Goal: Find specific page/section: Locate a particular part of the current website

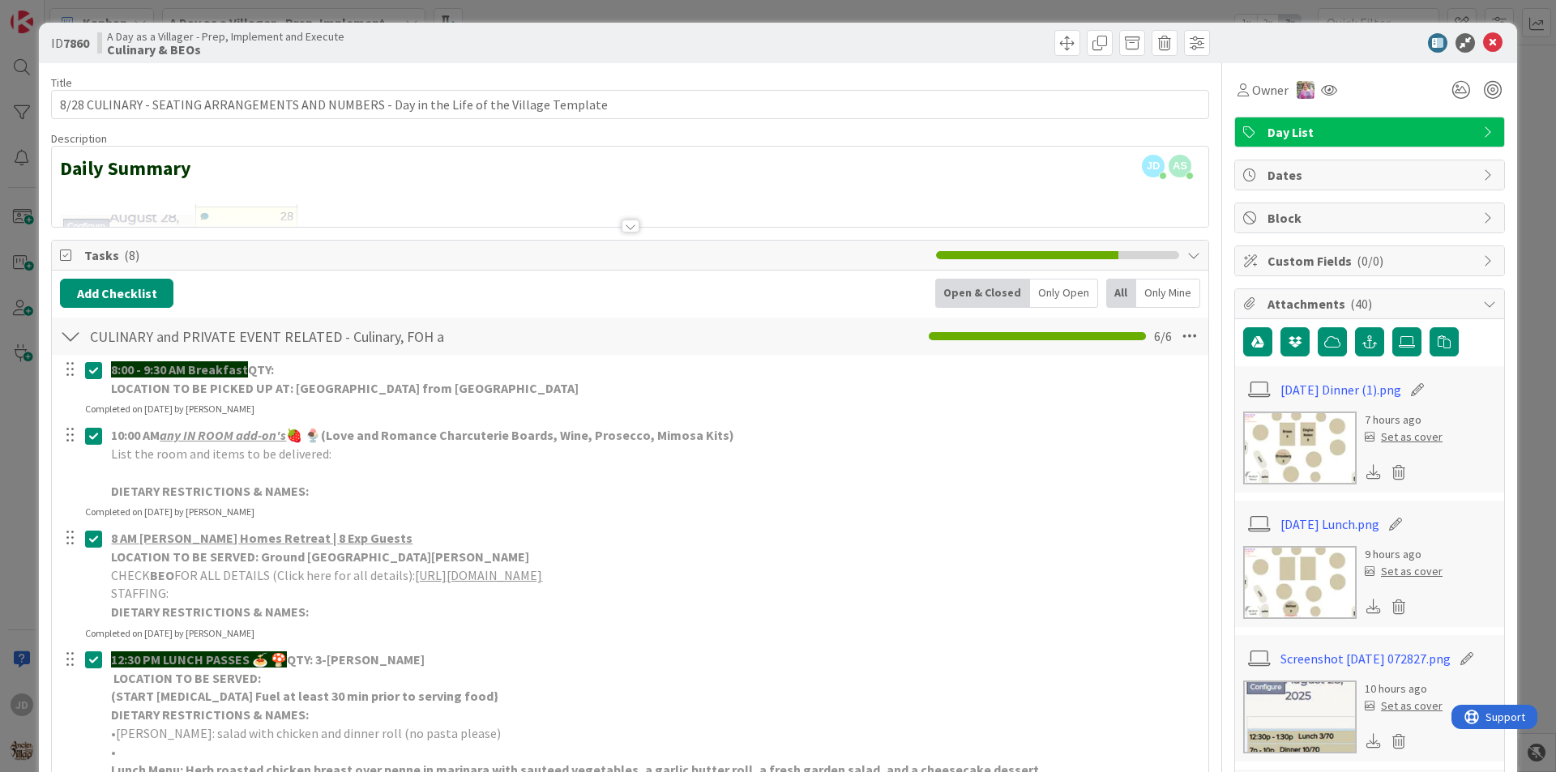
scroll to position [567, 0]
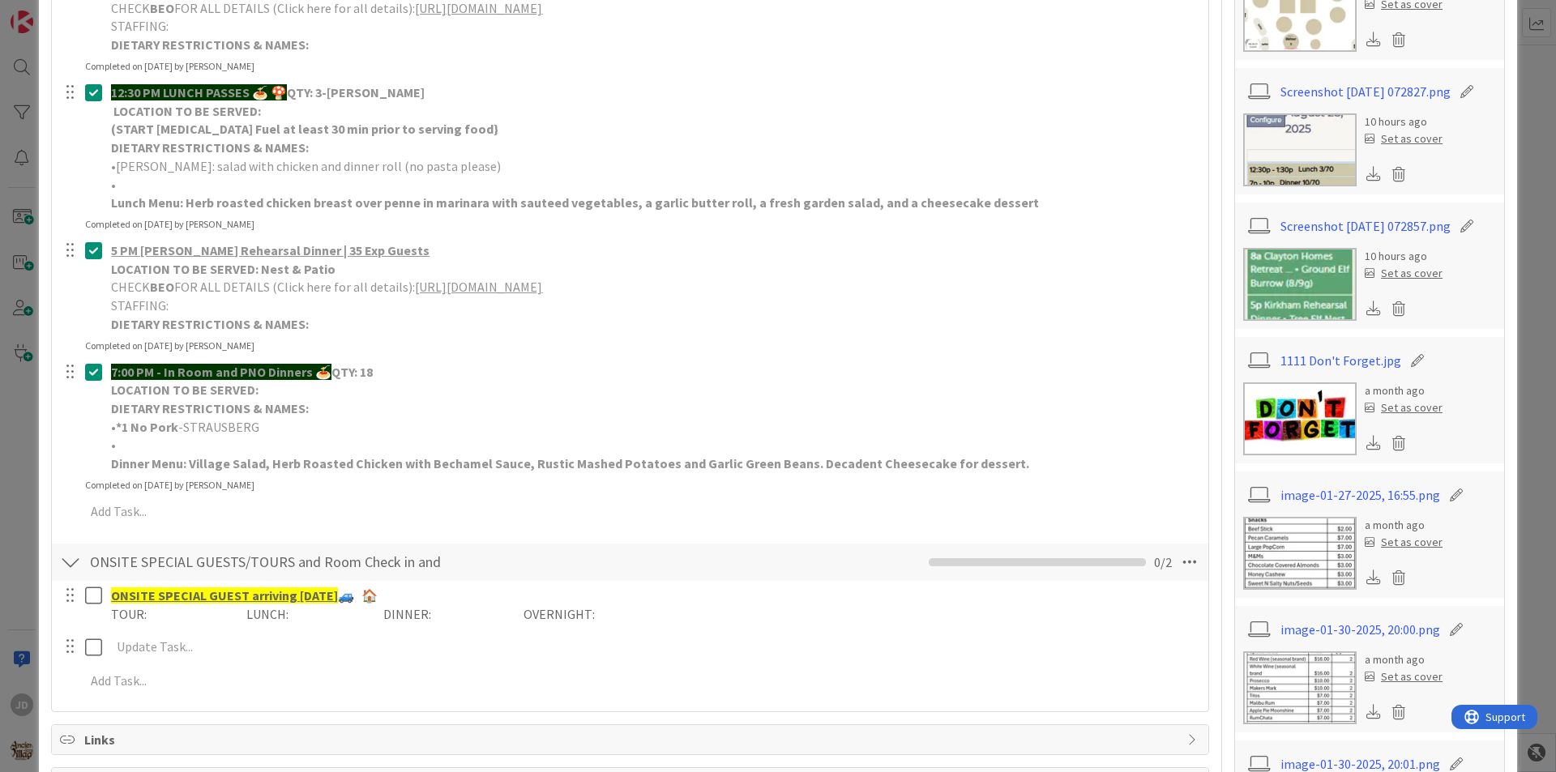
drag, startPoint x: 696, startPoint y: 172, endPoint x: 1168, endPoint y: 121, distance: 474.3
click at [1168, 121] on p "(START [MEDICAL_DATA] Fuel at least 30 min prior to serving food}" at bounding box center [654, 129] width 1086 height 19
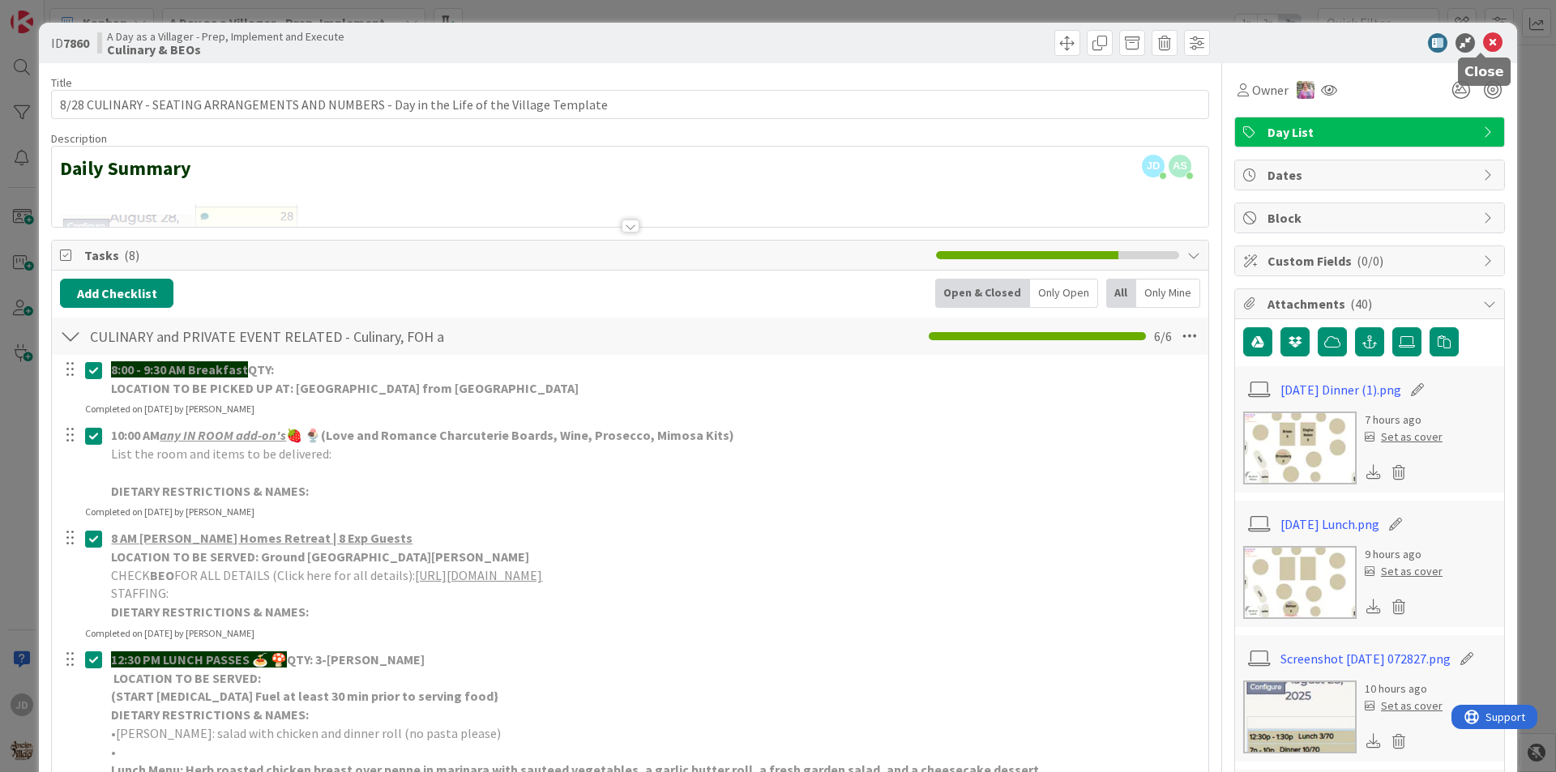
click at [1483, 45] on icon at bounding box center [1492, 42] width 19 height 19
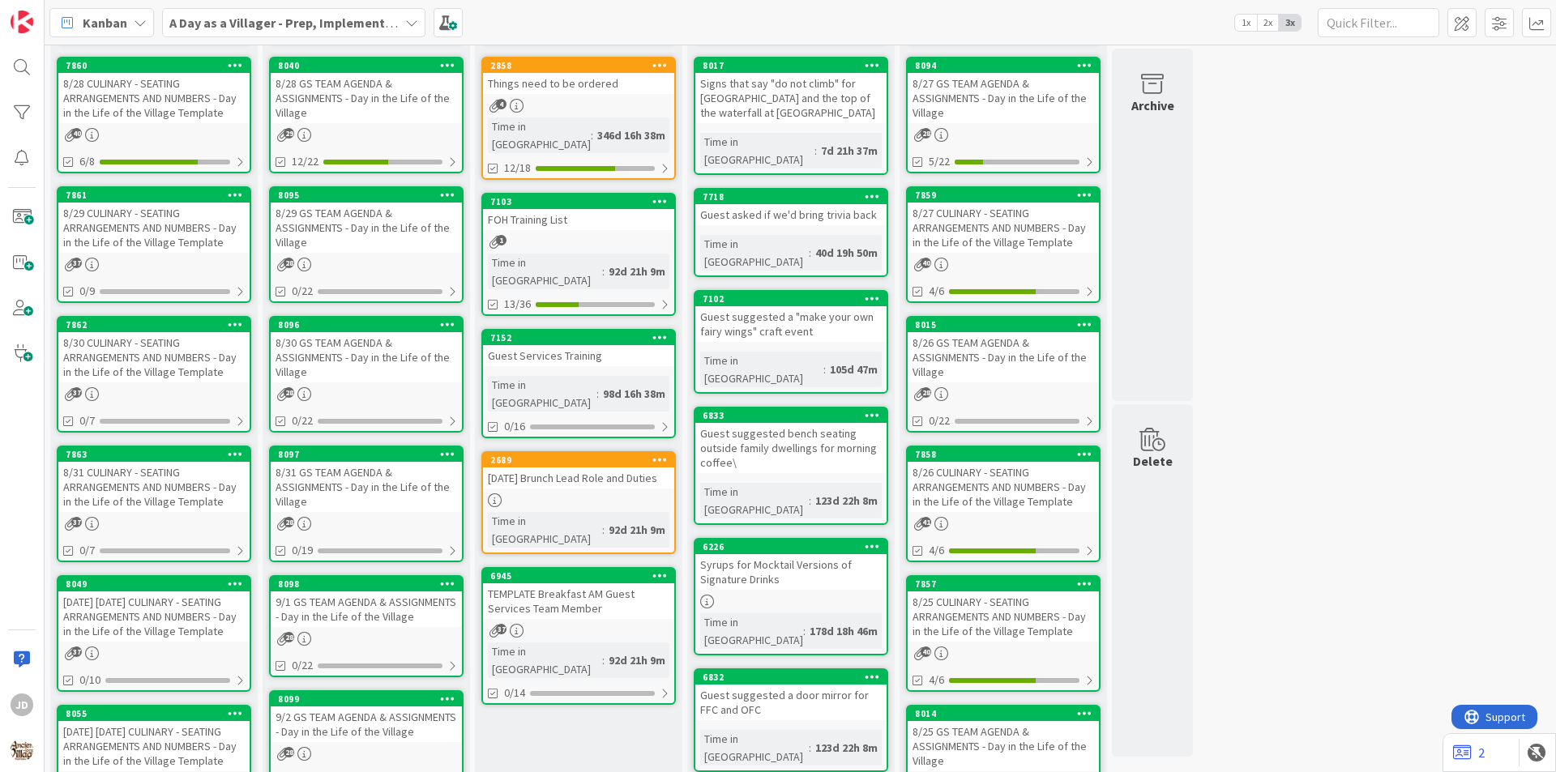
click at [380, 233] on div "8/29 GS TEAM AGENDA & ASSIGNMENTS - Day in the Life of the Village" at bounding box center [366, 228] width 191 height 50
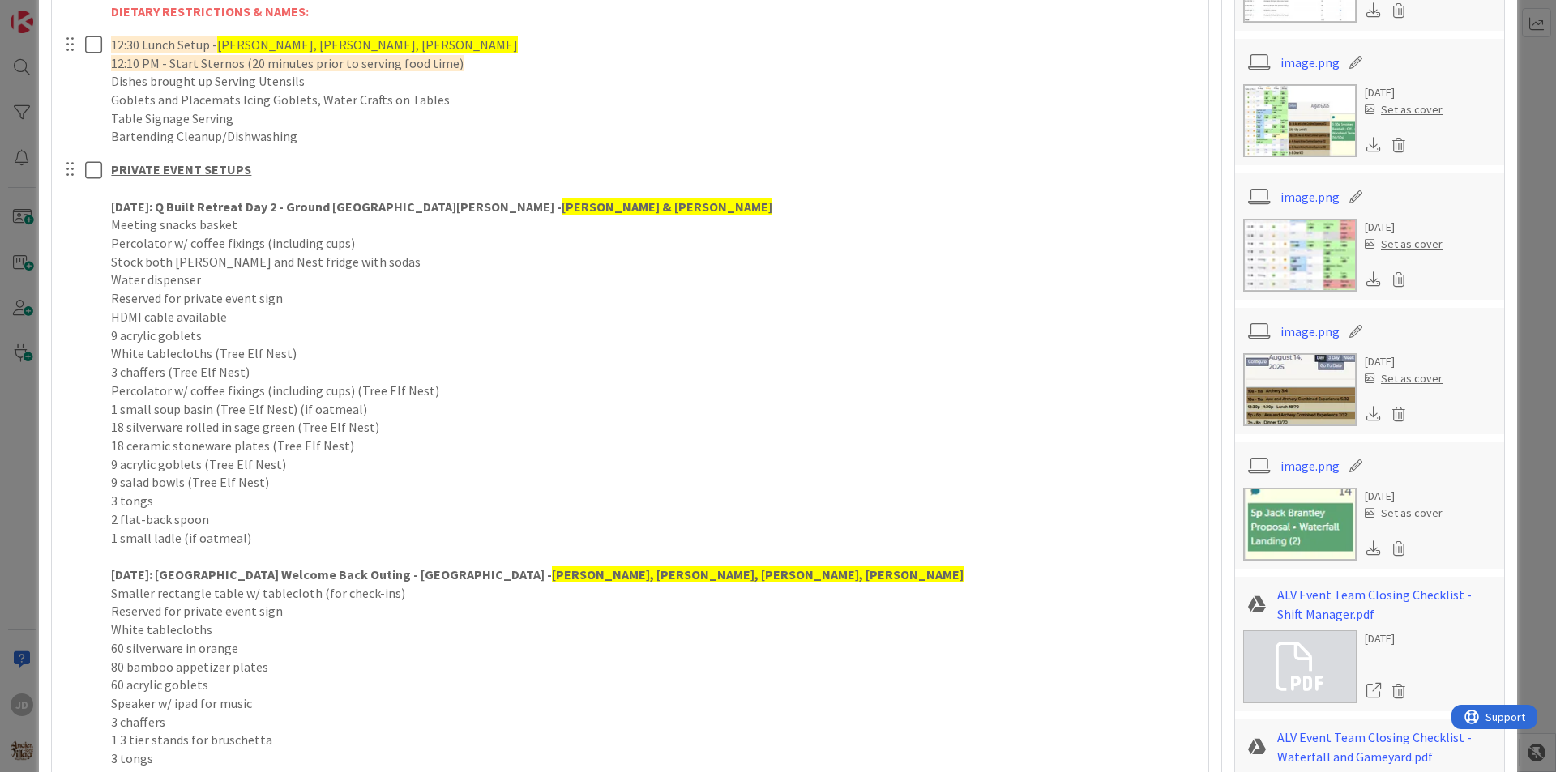
scroll to position [1053, 0]
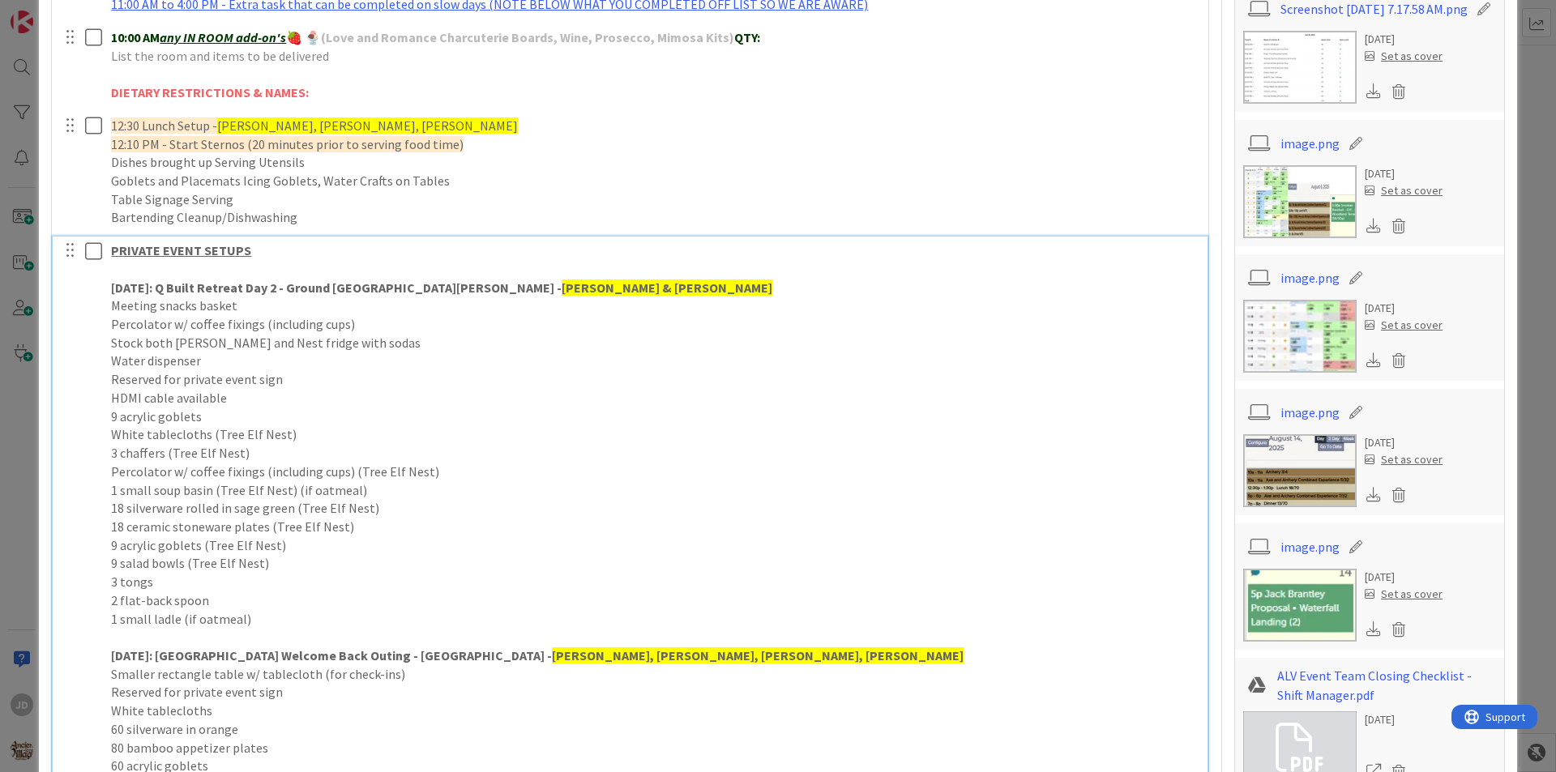
click at [369, 361] on p "Water dispenser" at bounding box center [654, 361] width 1086 height 19
click at [416, 422] on p "9 acrylic goblets" at bounding box center [654, 417] width 1086 height 19
click at [416, 440] on p "White tablecloths (Tree Elf Nest)" at bounding box center [654, 434] width 1086 height 19
click at [413, 463] on p "Percolator w/ coffee fixings (including cups) (Tree Elf Nest)" at bounding box center [654, 472] width 1086 height 19
click at [490, 489] on p "1 small soup basin (Tree Elf Nest) (if oatmeal)" at bounding box center [654, 490] width 1086 height 19
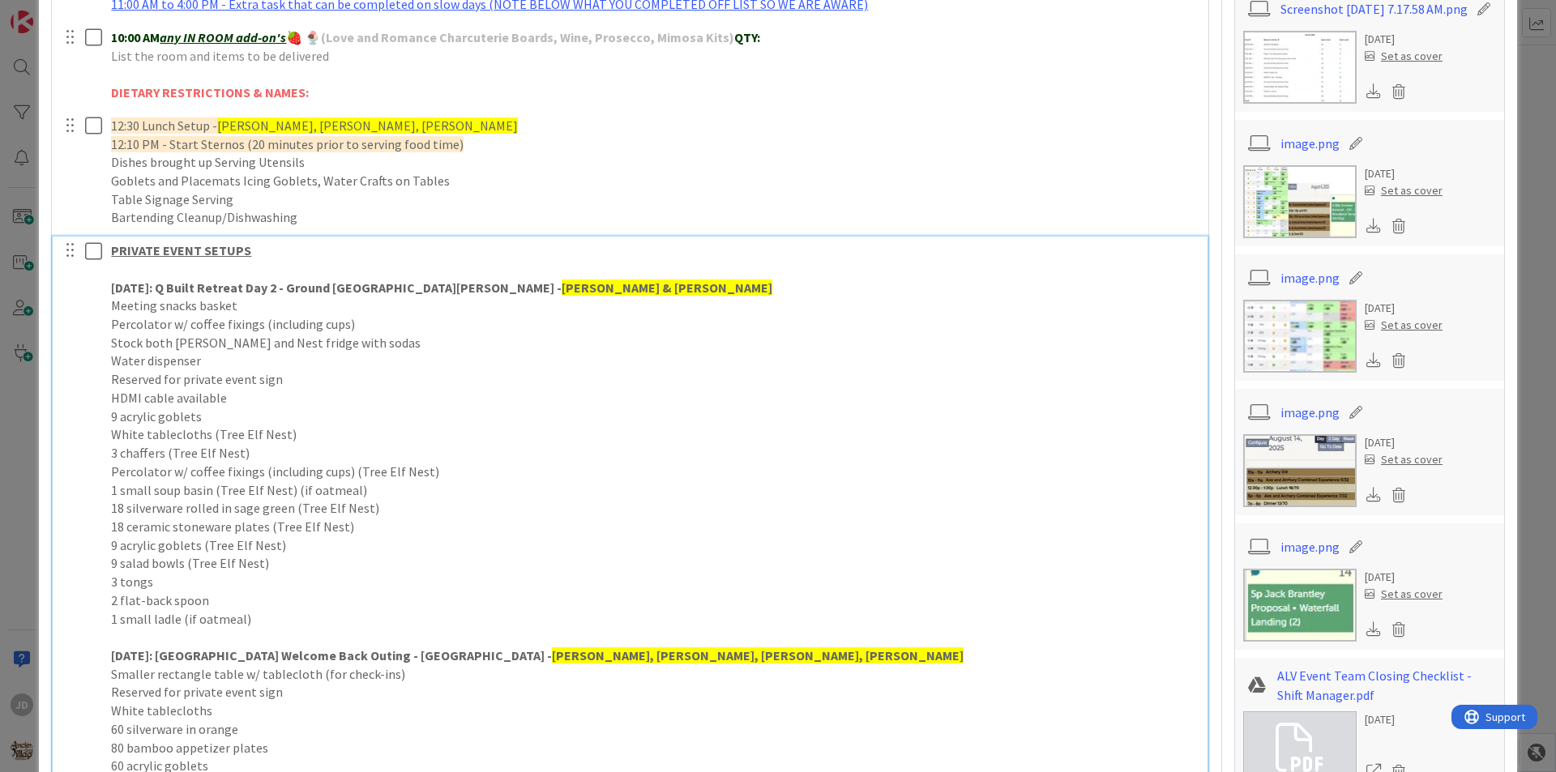
click at [452, 510] on p "18 silverware rolled in sage green (Tree Elf Nest)" at bounding box center [654, 508] width 1086 height 19
click at [447, 530] on p "18 ceramic stoneware plates (Tree Elf Nest)" at bounding box center [654, 527] width 1086 height 19
click at [349, 572] on p "9 salad bowls (Tree Elf Nest)" at bounding box center [654, 563] width 1086 height 19
click at [291, 599] on p "2 flat-back spoon" at bounding box center [654, 600] width 1086 height 19
click at [324, 613] on p "1 small ladle (if oatmeal)" at bounding box center [654, 619] width 1086 height 19
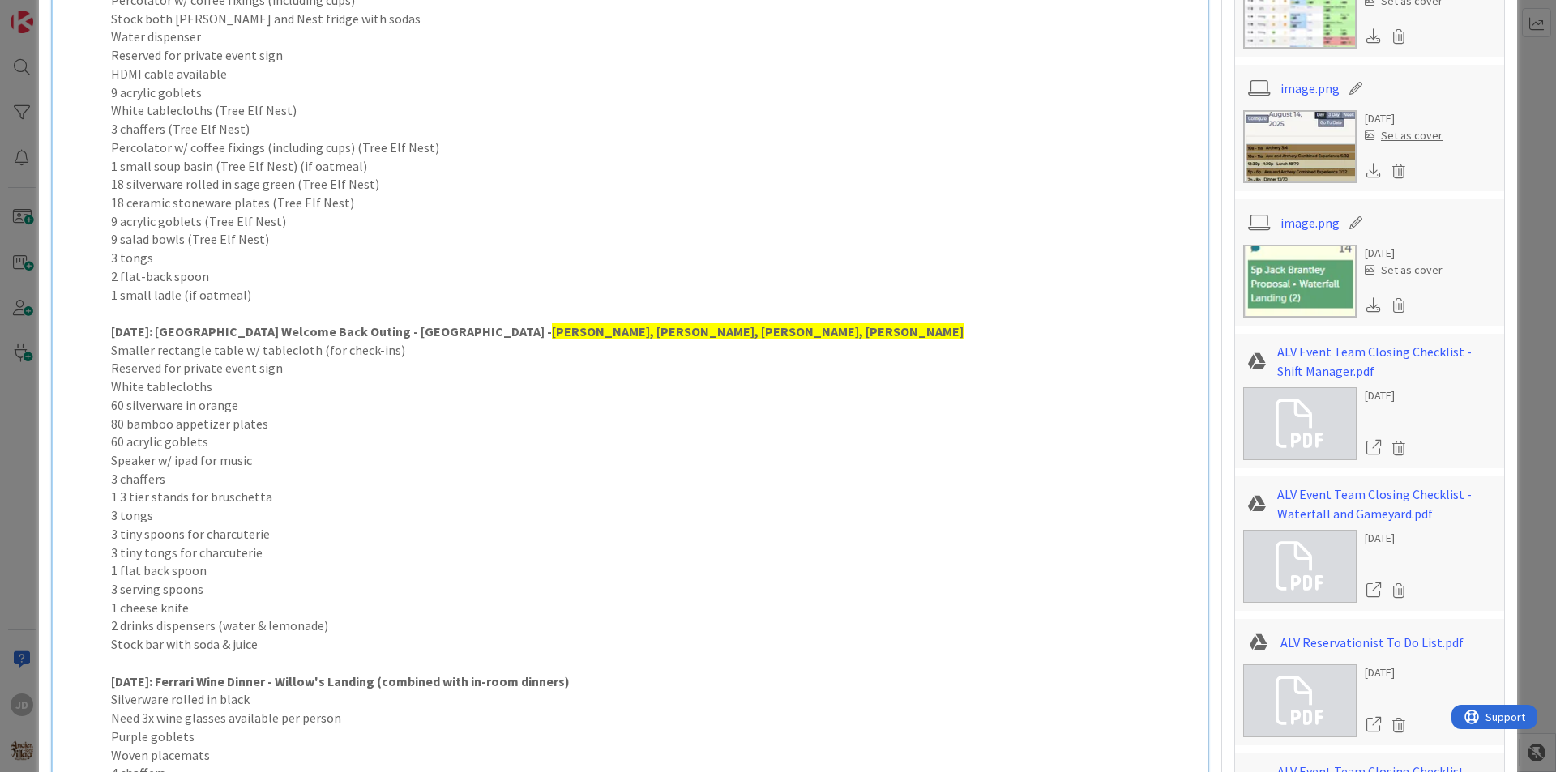
scroll to position [1539, 0]
